Goal: Information Seeking & Learning: Learn about a topic

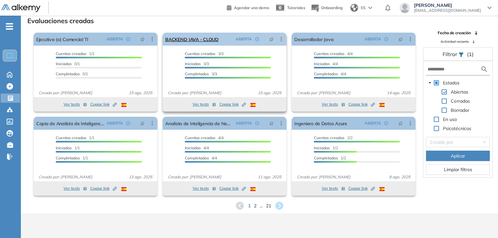
click at [211, 39] on link "BACKEND JAVA - CLOUD" at bounding box center [191, 39] width 53 height 13
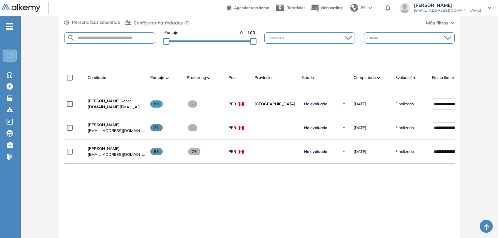
scroll to position [163, 0]
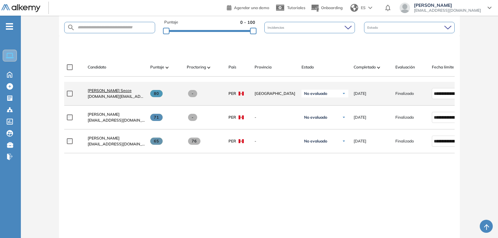
click at [119, 93] on span "[PERSON_NAME] Secce" at bounding box center [110, 90] width 44 height 5
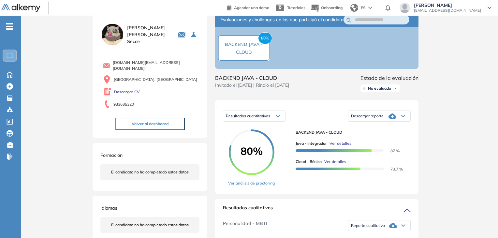
scroll to position [33, 0]
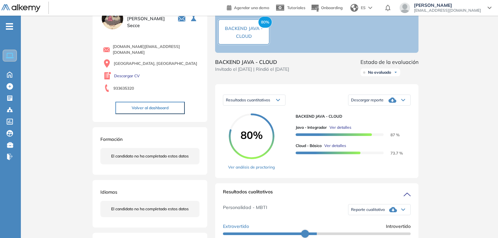
click at [336, 130] on span "Ver detalles" at bounding box center [340, 127] width 22 height 6
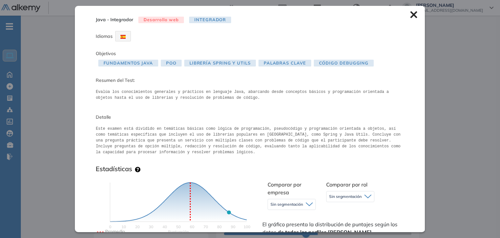
click at [410, 16] on icon at bounding box center [413, 14] width 7 height 7
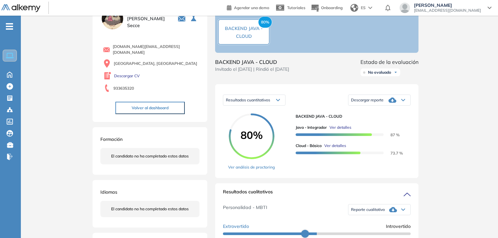
click at [342, 149] on span "Ver detalles" at bounding box center [335, 146] width 22 height 6
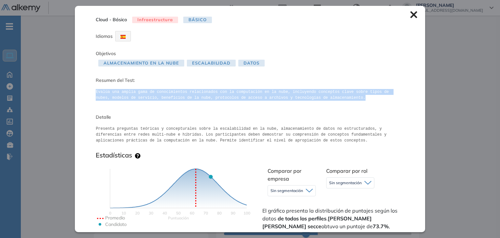
drag, startPoint x: 95, startPoint y: 92, endPoint x: 321, endPoint y: 98, distance: 225.2
click at [321, 98] on pre "Evalúa una amplia gama de conocimientos relacionados con la computación en la n…" at bounding box center [250, 95] width 308 height 12
copy pre "Evalúa una amplia gama de conocimientos relacionados con la computación en la n…"
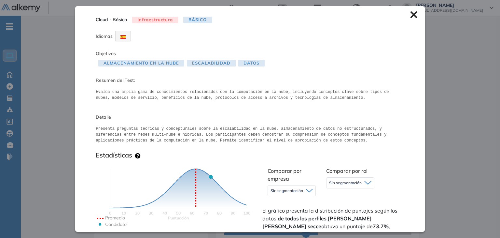
click at [410, 14] on icon at bounding box center [413, 14] width 7 height 7
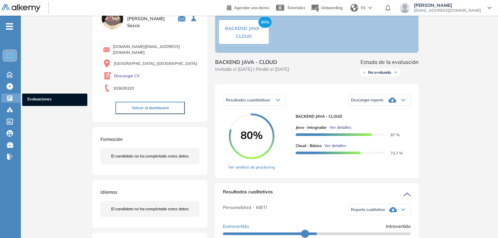
click at [11, 98] on icon at bounding box center [9, 97] width 5 height 5
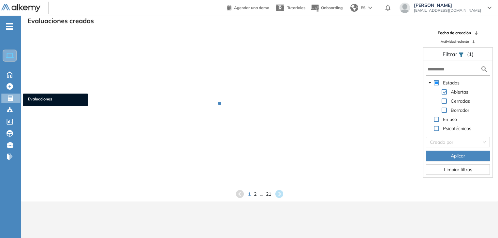
scroll to position [16, 0]
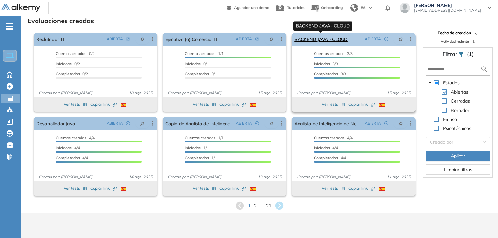
click at [331, 38] on link "BACKEND JAVA - CLOUD" at bounding box center [320, 39] width 53 height 13
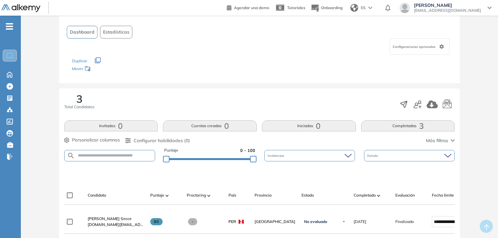
scroll to position [130, 0]
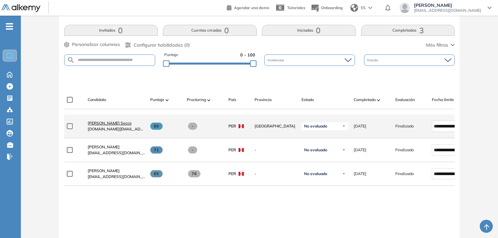
click at [115, 125] on span "[PERSON_NAME] Secce" at bounding box center [110, 123] width 44 height 5
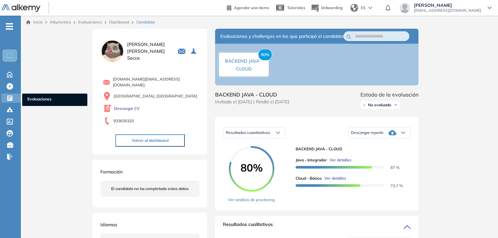
click at [11, 96] on icon at bounding box center [9, 97] width 5 height 5
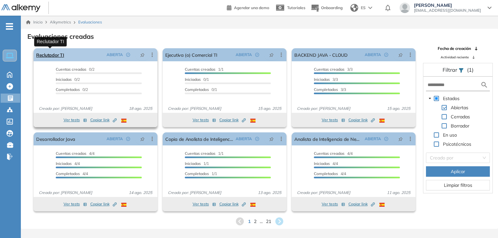
click at [59, 56] on link "Reclutador TI" at bounding box center [50, 54] width 28 height 13
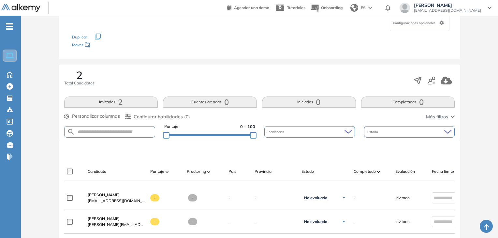
scroll to position [98, 0]
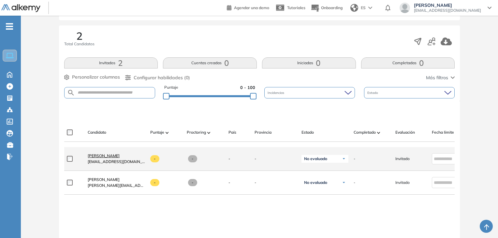
click at [95, 158] on span "[PERSON_NAME]" at bounding box center [104, 155] width 32 height 5
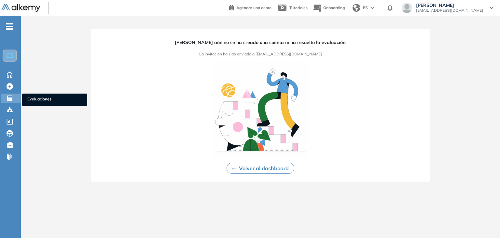
click at [3, 96] on div "Evaluaciones Evaluaciones" at bounding box center [11, 97] width 20 height 9
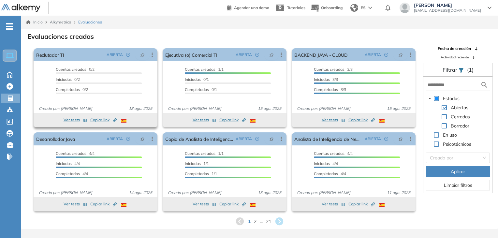
click at [72, 121] on button "Ver tests" at bounding box center [75, 120] width 23 height 8
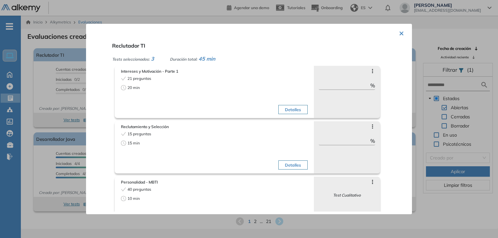
click at [280, 165] on button "Detalles" at bounding box center [292, 164] width 29 height 9
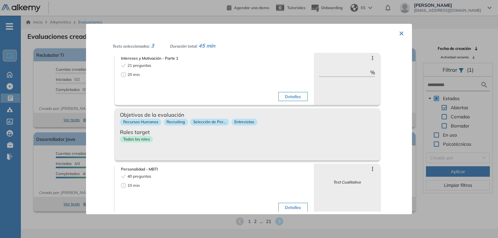
scroll to position [20, 0]
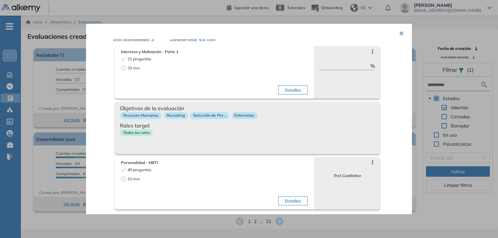
click at [400, 34] on button "×" at bounding box center [401, 32] width 5 height 13
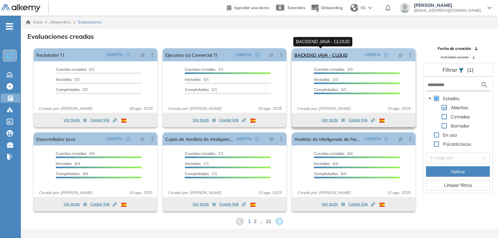
click at [333, 56] on link "BACKEND JAVA - CLOUD" at bounding box center [320, 54] width 53 height 13
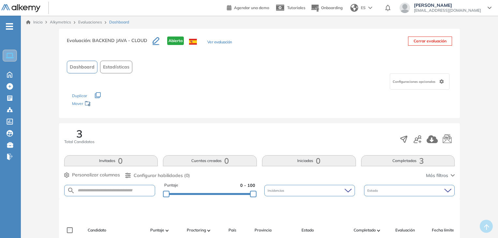
scroll to position [130, 0]
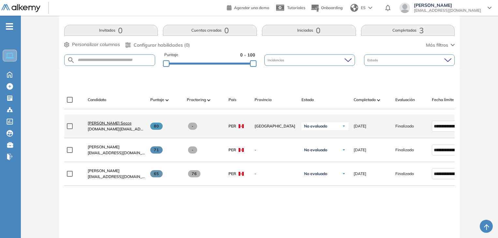
click at [120, 125] on span "[PERSON_NAME] Secce" at bounding box center [110, 123] width 44 height 5
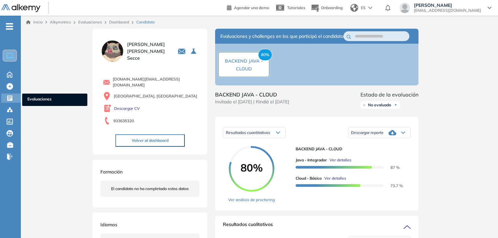
click at [7, 98] on icon at bounding box center [9, 97] width 5 height 5
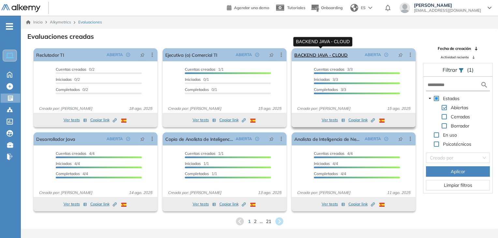
click at [339, 55] on link "BACKEND JAVA - CLOUD" at bounding box center [320, 54] width 53 height 13
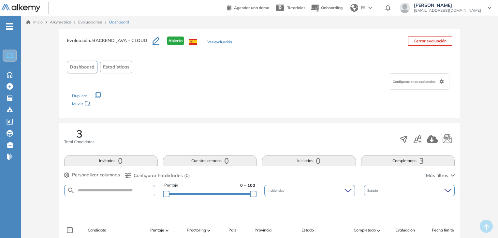
scroll to position [130, 0]
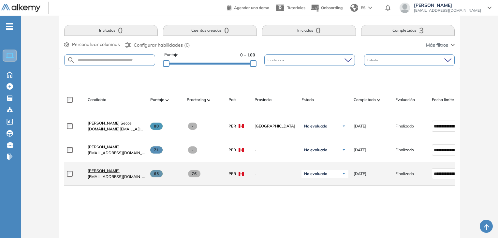
click at [106, 172] on span "[PERSON_NAME]" at bounding box center [104, 170] width 32 height 5
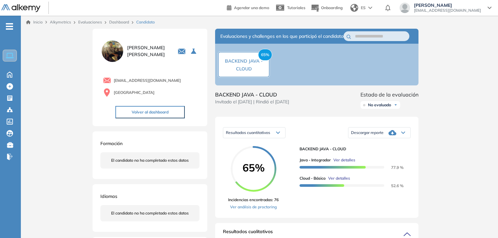
scroll to position [98, 0]
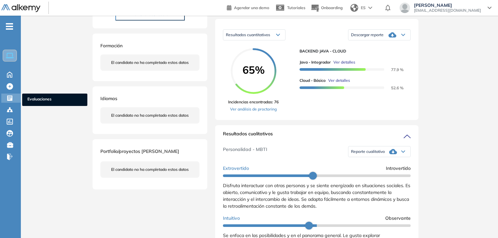
click at [8, 97] on icon at bounding box center [9, 97] width 5 height 5
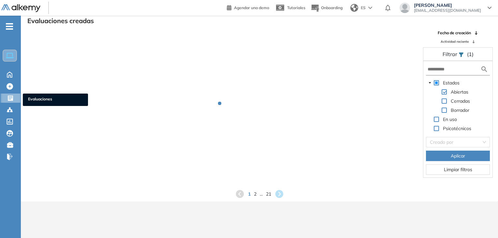
scroll to position [16, 0]
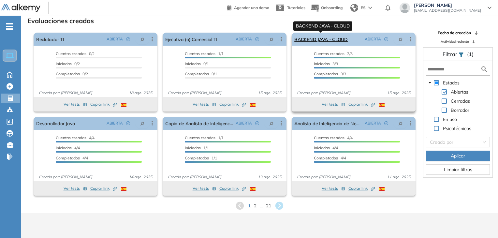
click at [318, 39] on link "BACKEND JAVA - CLOUD" at bounding box center [320, 39] width 53 height 13
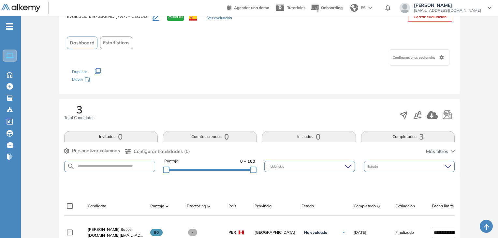
scroll to position [98, 0]
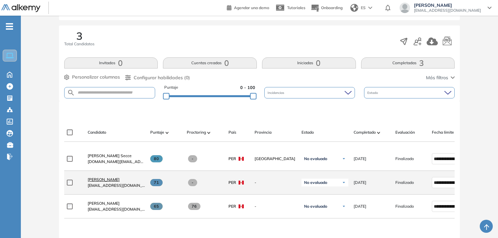
click at [105, 181] on span "[PERSON_NAME]" at bounding box center [104, 179] width 32 height 5
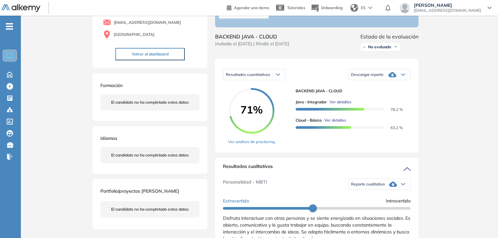
scroll to position [65, 0]
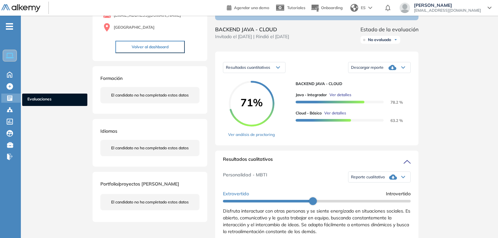
click at [12, 99] on icon at bounding box center [10, 98] width 7 height 7
